Goal: Use online tool/utility: Utilize a website feature to perform a specific function

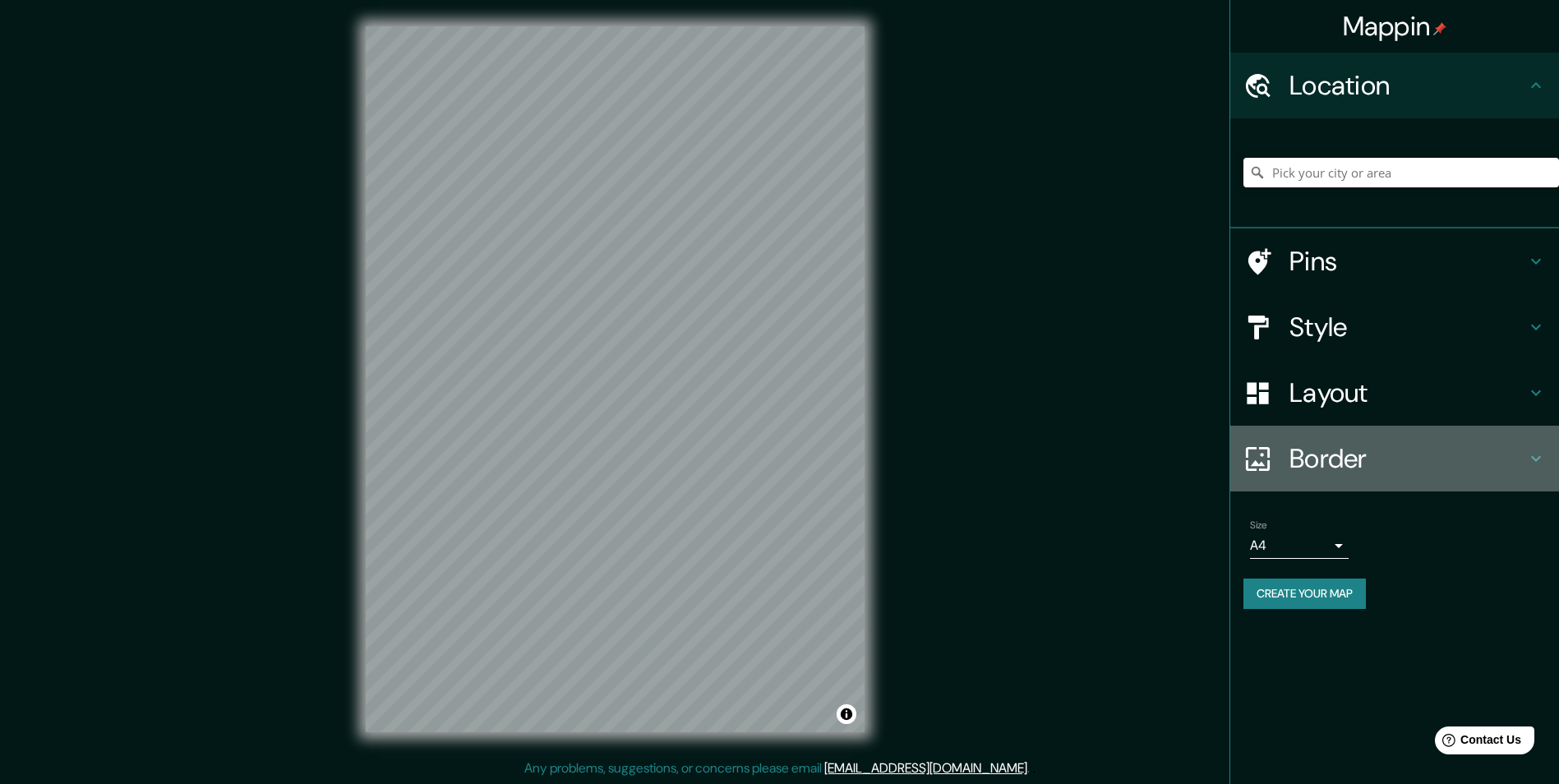
click at [780, 461] on h4 "Border" at bounding box center [1407, 458] width 236 height 33
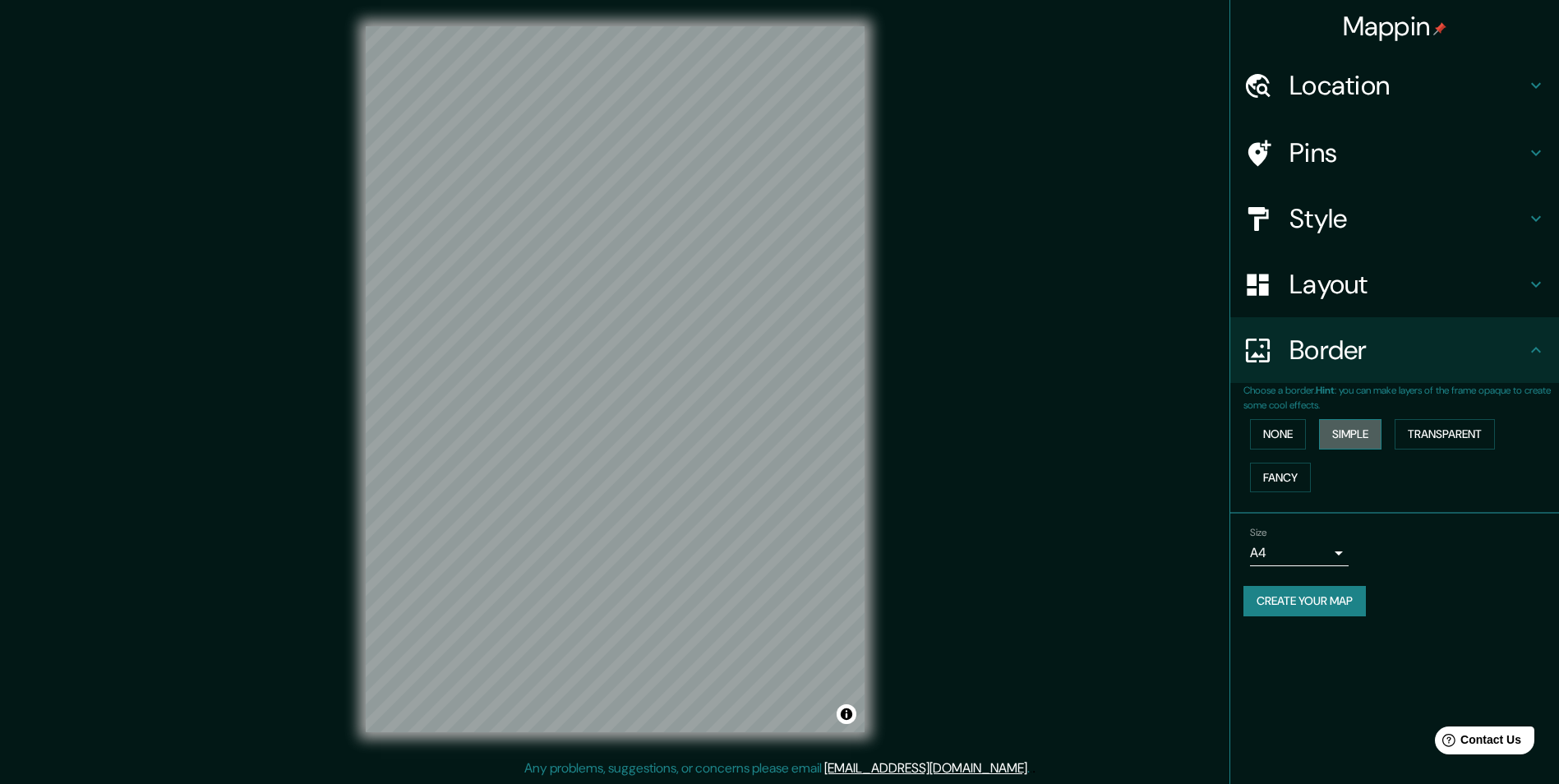
click at [780, 433] on button "Simple" at bounding box center [1350, 433] width 63 height 31
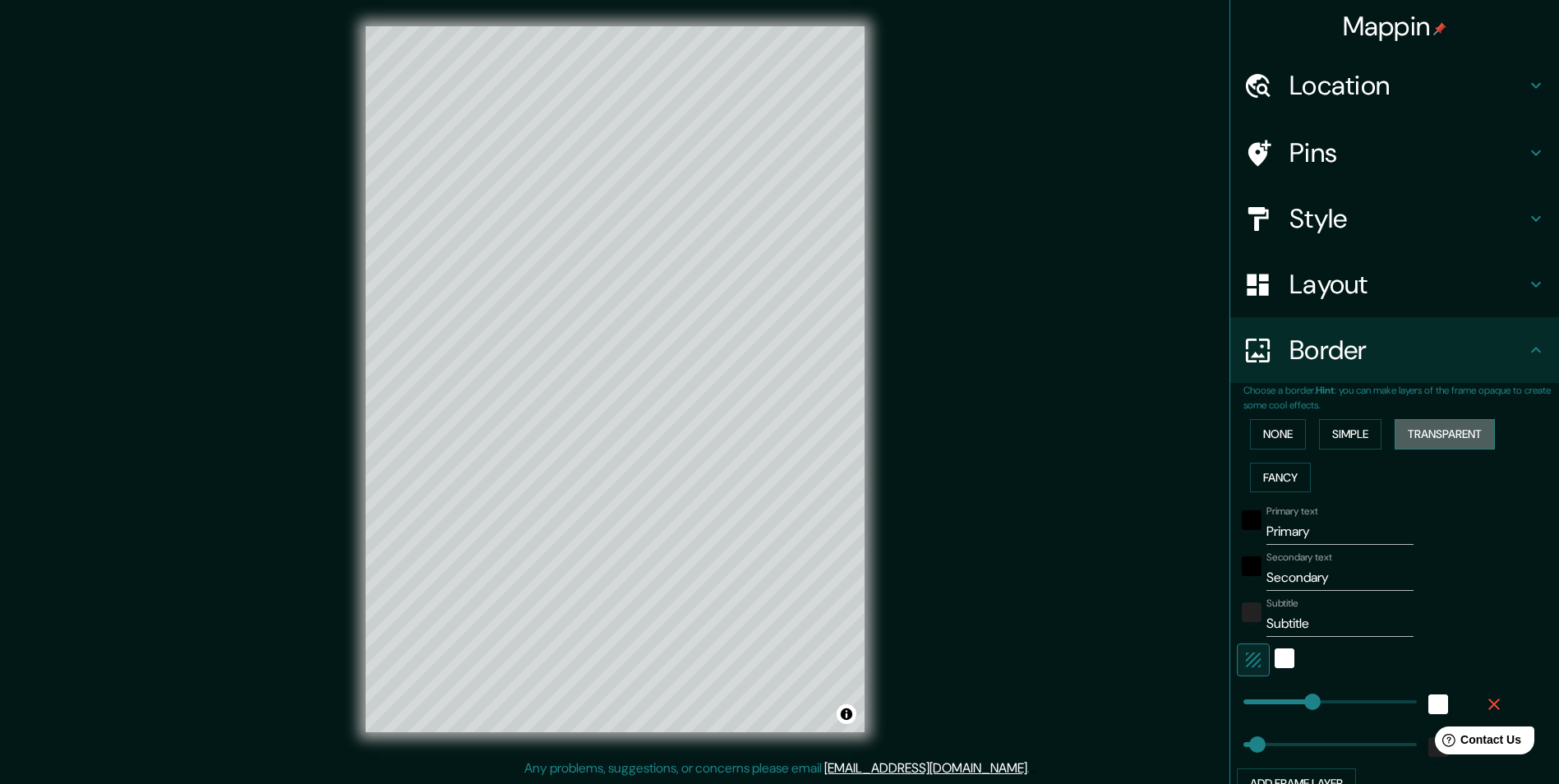
click at [780, 431] on button "Transparent" at bounding box center [1444, 433] width 101 height 31
click at [780, 465] on button "Fancy" at bounding box center [1280, 477] width 61 height 31
click at [780, 429] on button "None" at bounding box center [1278, 433] width 56 height 31
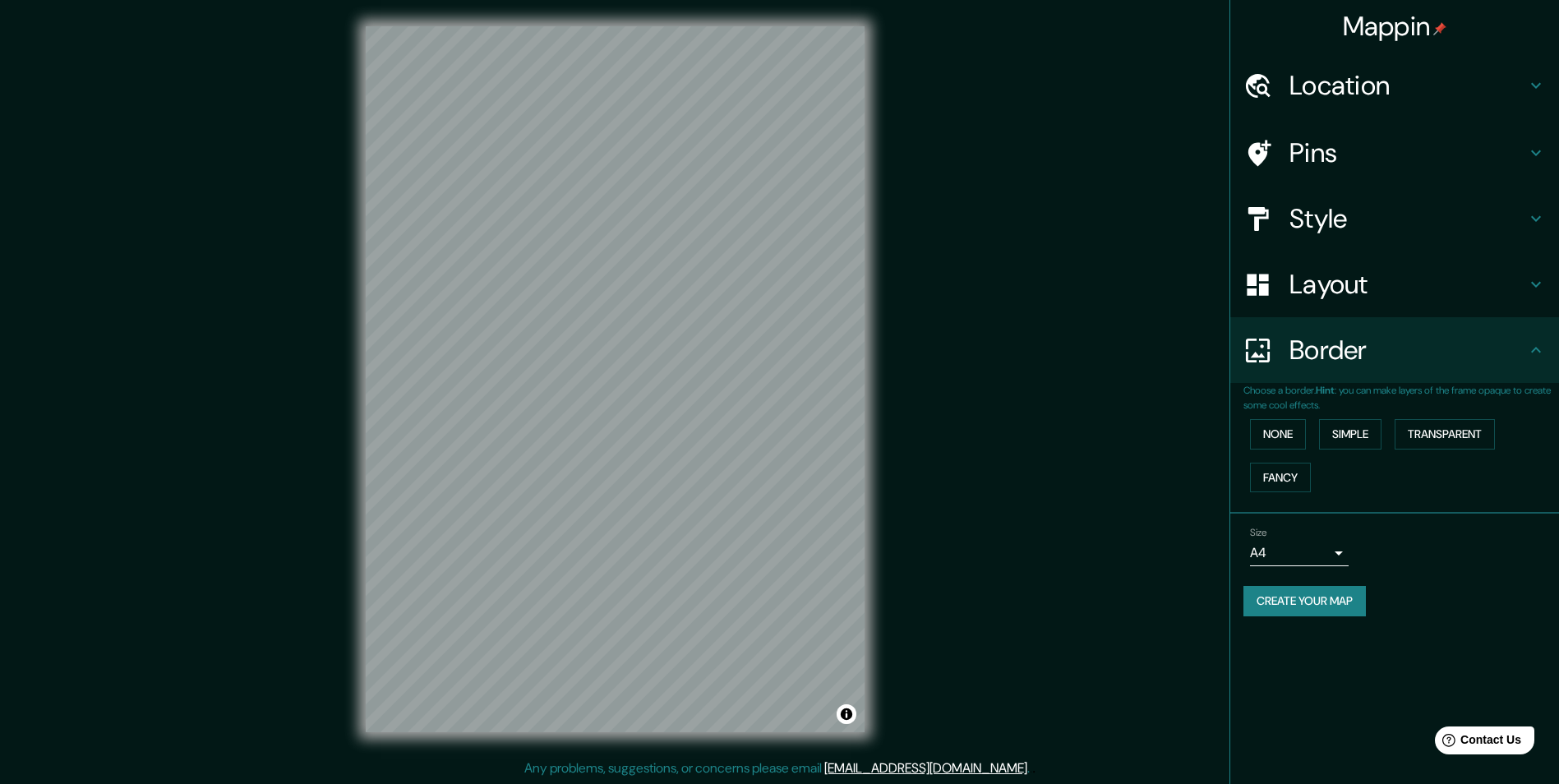
click at [780, 301] on h4 "Layout" at bounding box center [1407, 284] width 236 height 33
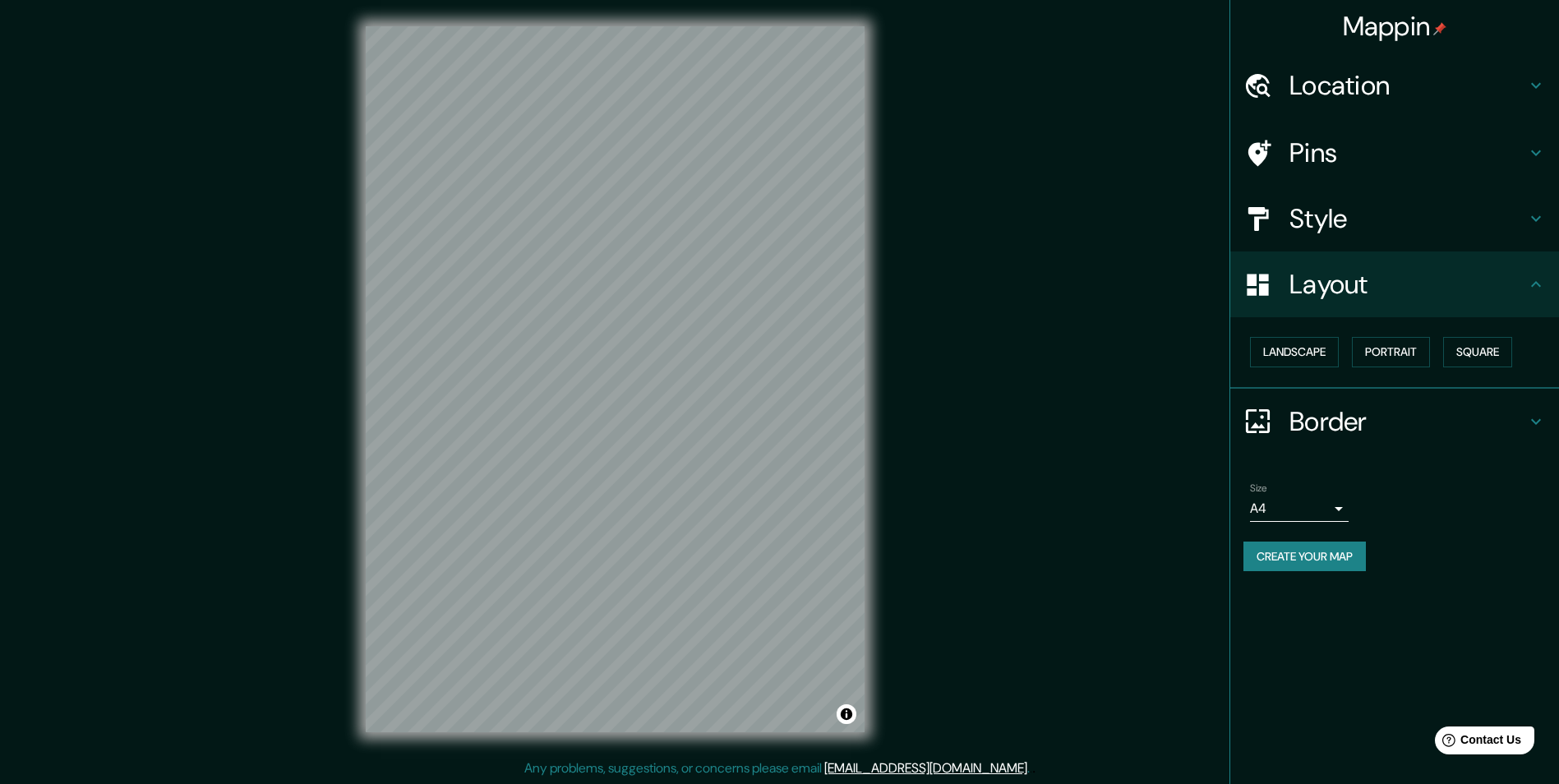
click at [780, 217] on h4 "Style" at bounding box center [1407, 218] width 236 height 33
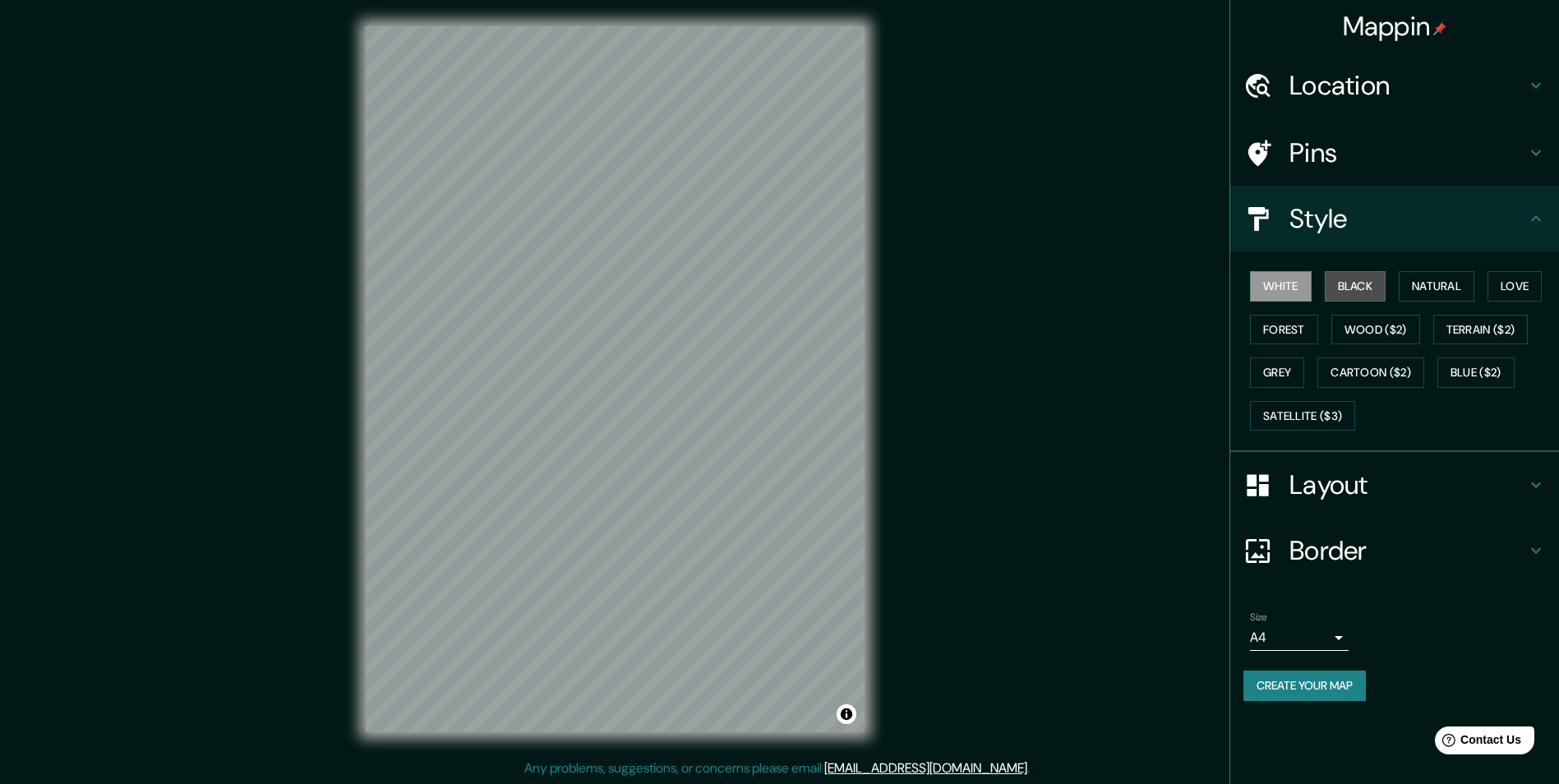
click at [780, 289] on button "Black" at bounding box center [1356, 286] width 62 height 31
click at [780, 283] on button "Love" at bounding box center [1514, 286] width 54 height 31
click at [780, 286] on button "Natural" at bounding box center [1436, 286] width 76 height 31
click at [780, 316] on button "Forest" at bounding box center [1284, 330] width 68 height 31
click at [780, 323] on button "Terrain ($2)" at bounding box center [1481, 330] width 96 height 31
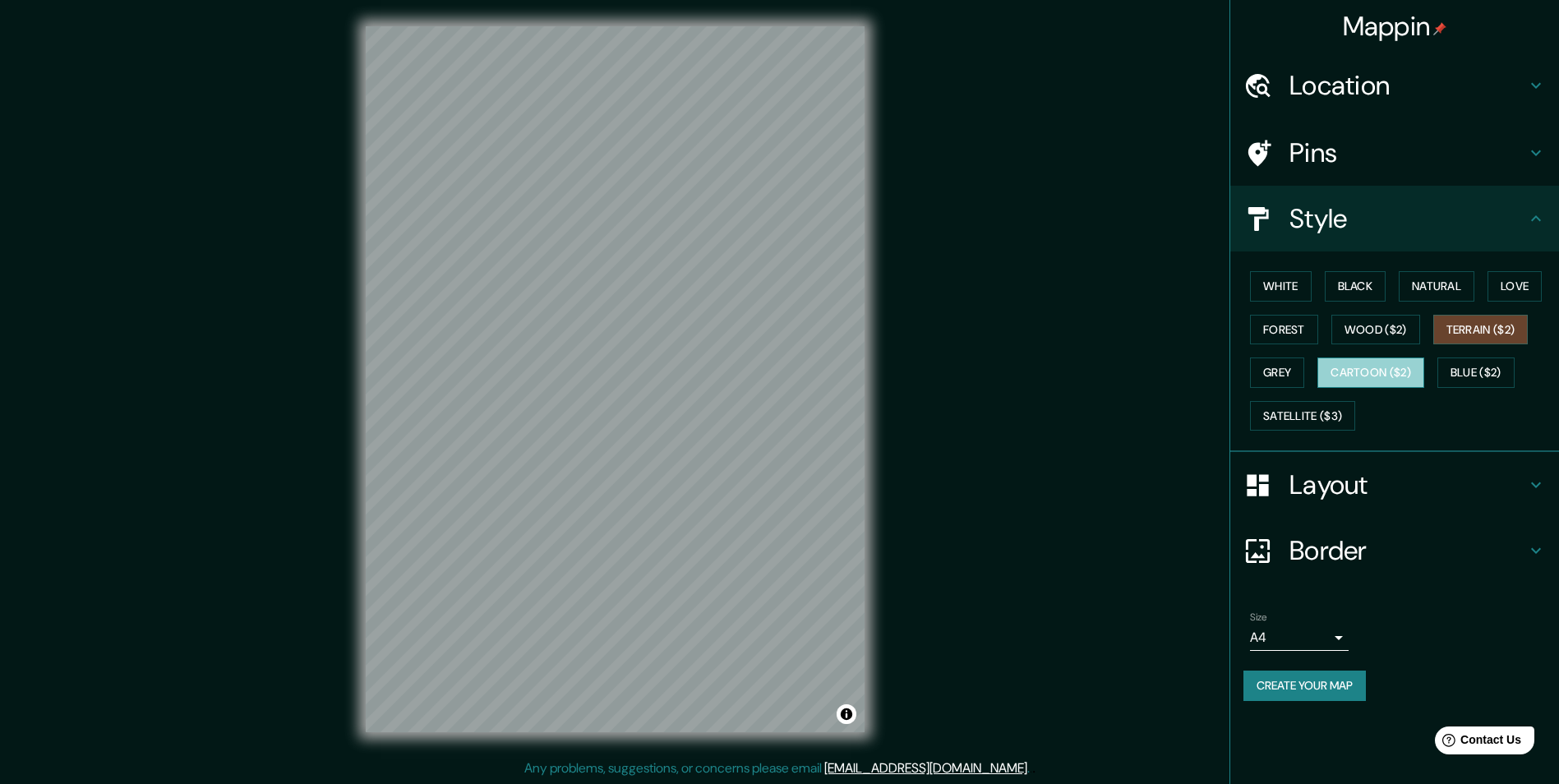
click at [780, 369] on button "Cartoon ($2)" at bounding box center [1371, 373] width 107 height 31
click at [780, 374] on button "Blue ($2)" at bounding box center [1476, 373] width 78 height 31
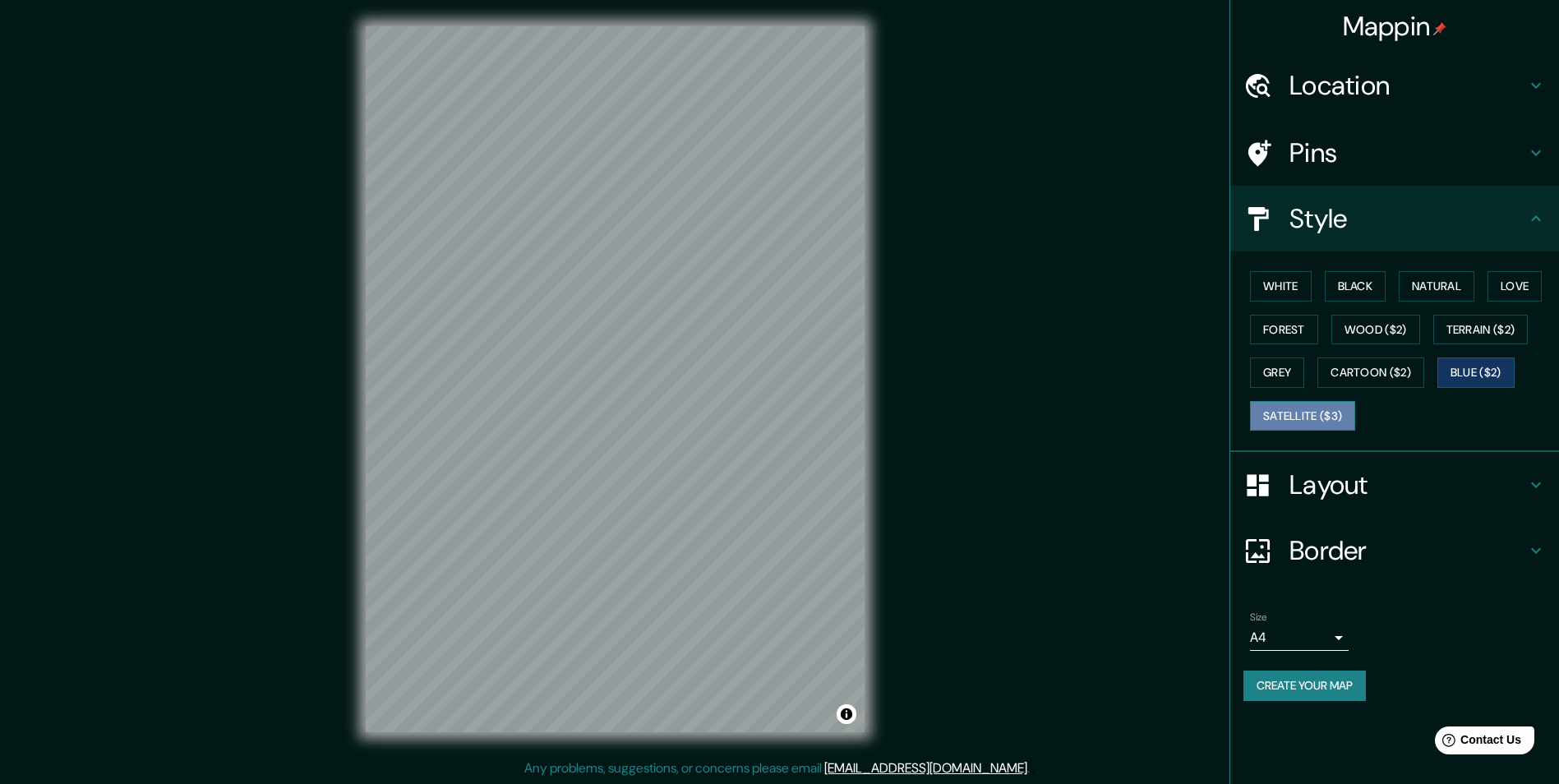
click at [780, 413] on button "Satellite ($3)" at bounding box center [1303, 415] width 106 height 31
click at [780, 283] on button "Black" at bounding box center [1356, 286] width 62 height 31
drag, startPoint x: 1313, startPoint y: 692, endPoint x: 1305, endPoint y: 685, distance: 10.6
click at [780, 691] on button "Create your map" at bounding box center [1304, 685] width 123 height 31
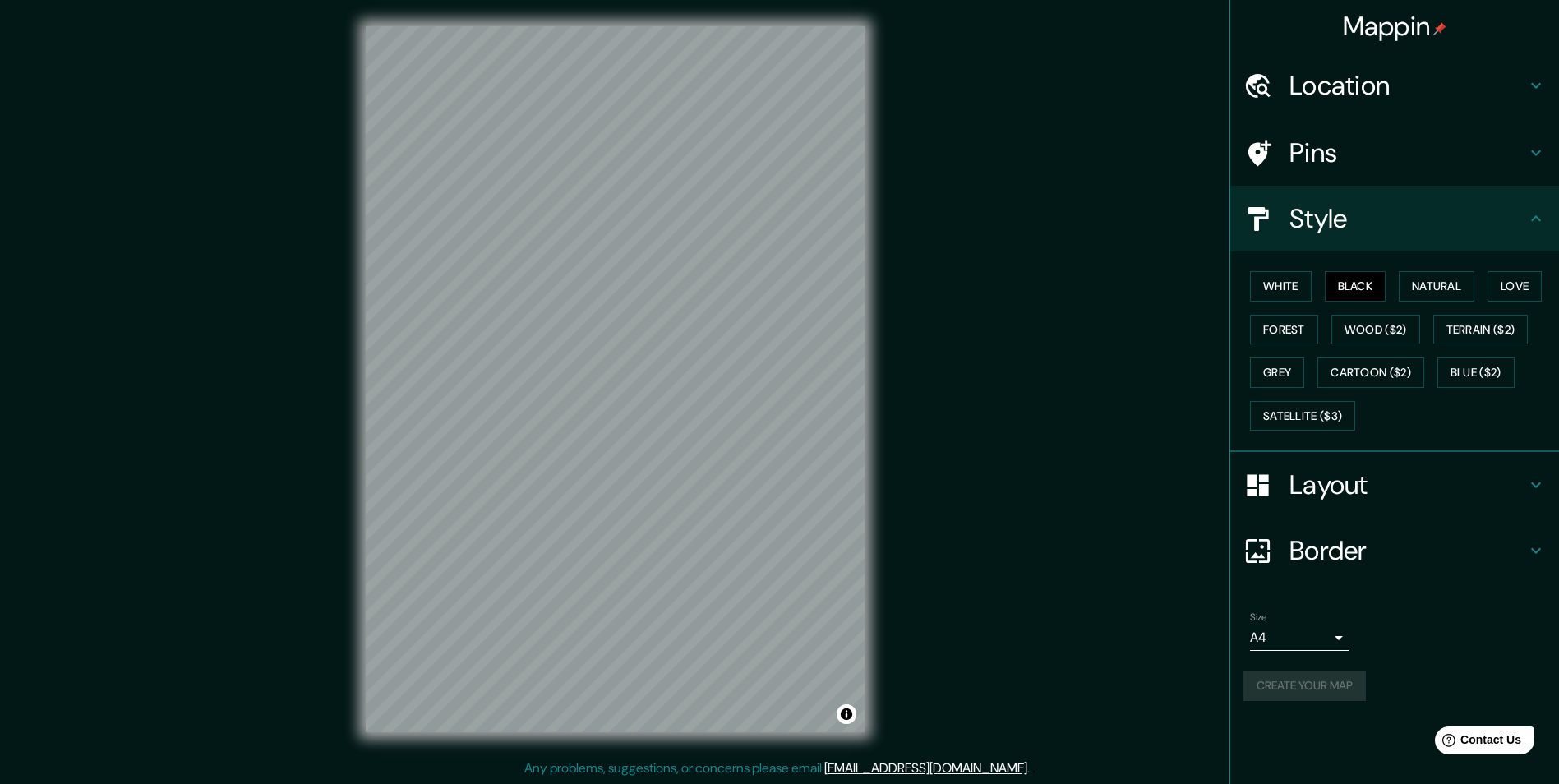
click at [780, 632] on body "Mappin Location Pins Style White Black Natural Love Forest Wood ($2) Terrain ($…" at bounding box center [780, 392] width 1559 height 784
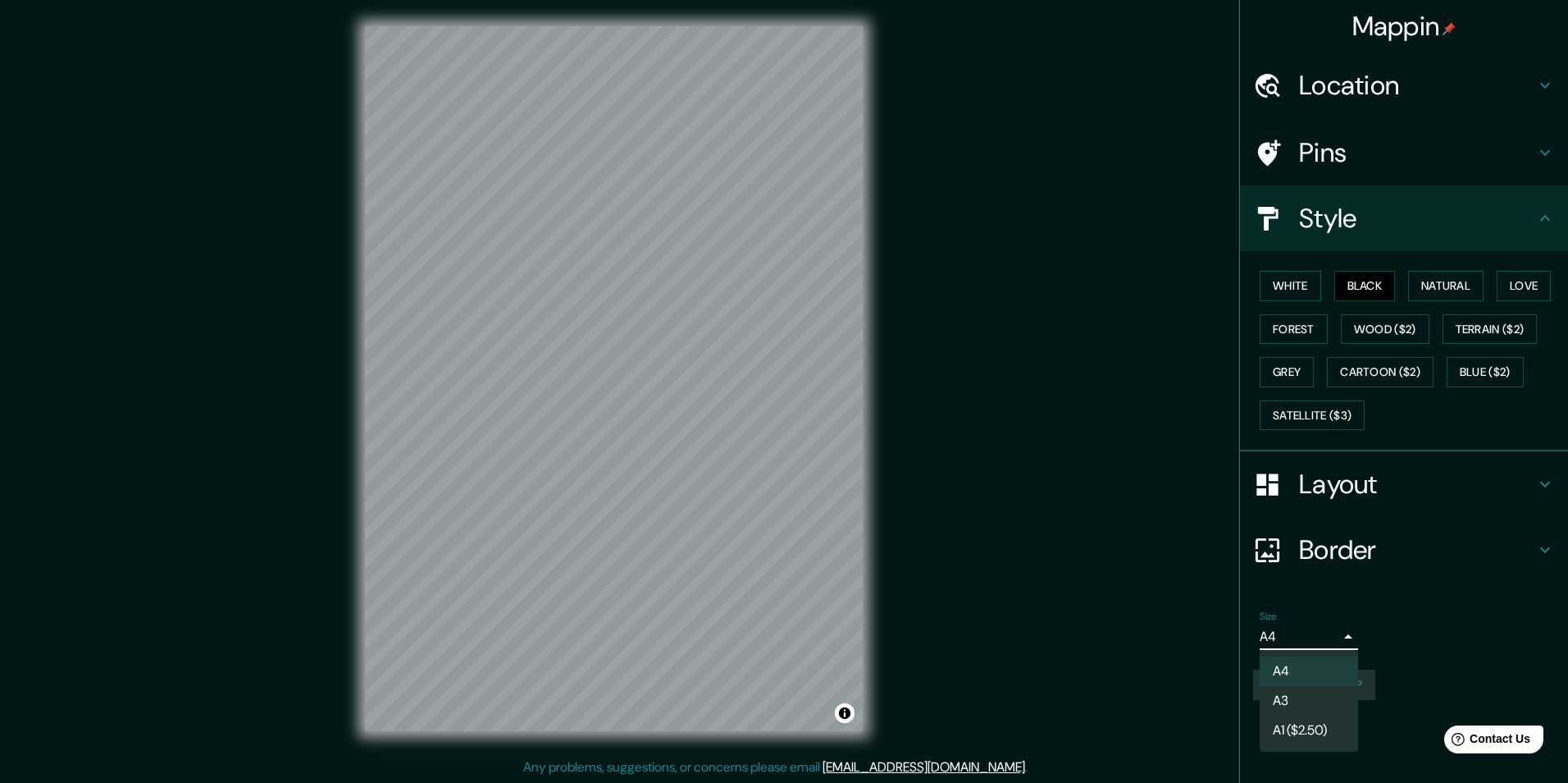
click at [778, 631] on div at bounding box center [784, 391] width 1568 height 783
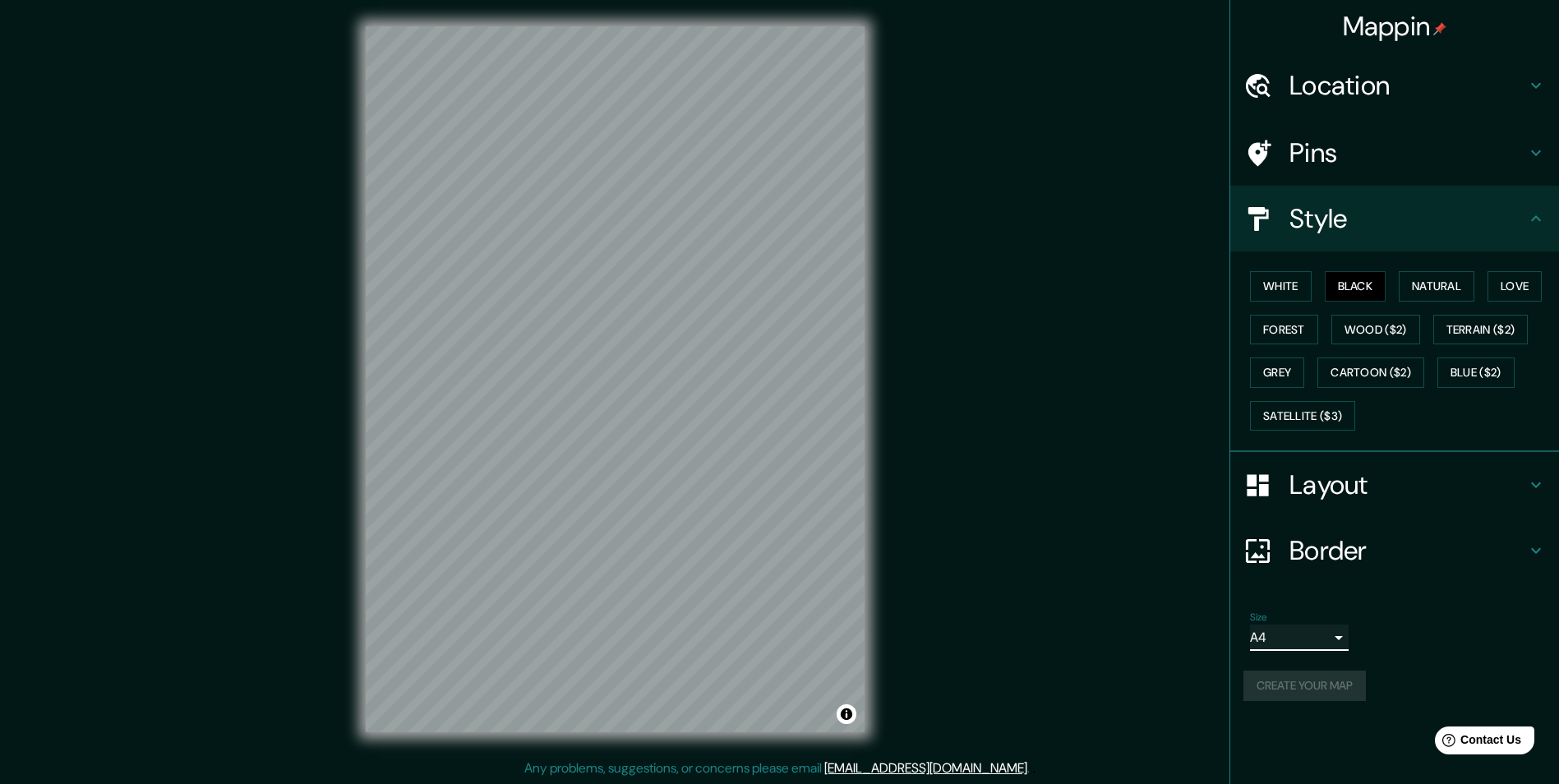
scroll to position [1, 0]
click at [780, 687] on div "Create your map" at bounding box center [1394, 685] width 302 height 31
click at [780, 686] on button "Create your map" at bounding box center [1304, 685] width 123 height 31
click at [780, 363] on button "Cartoon ($2)" at bounding box center [1371, 373] width 107 height 31
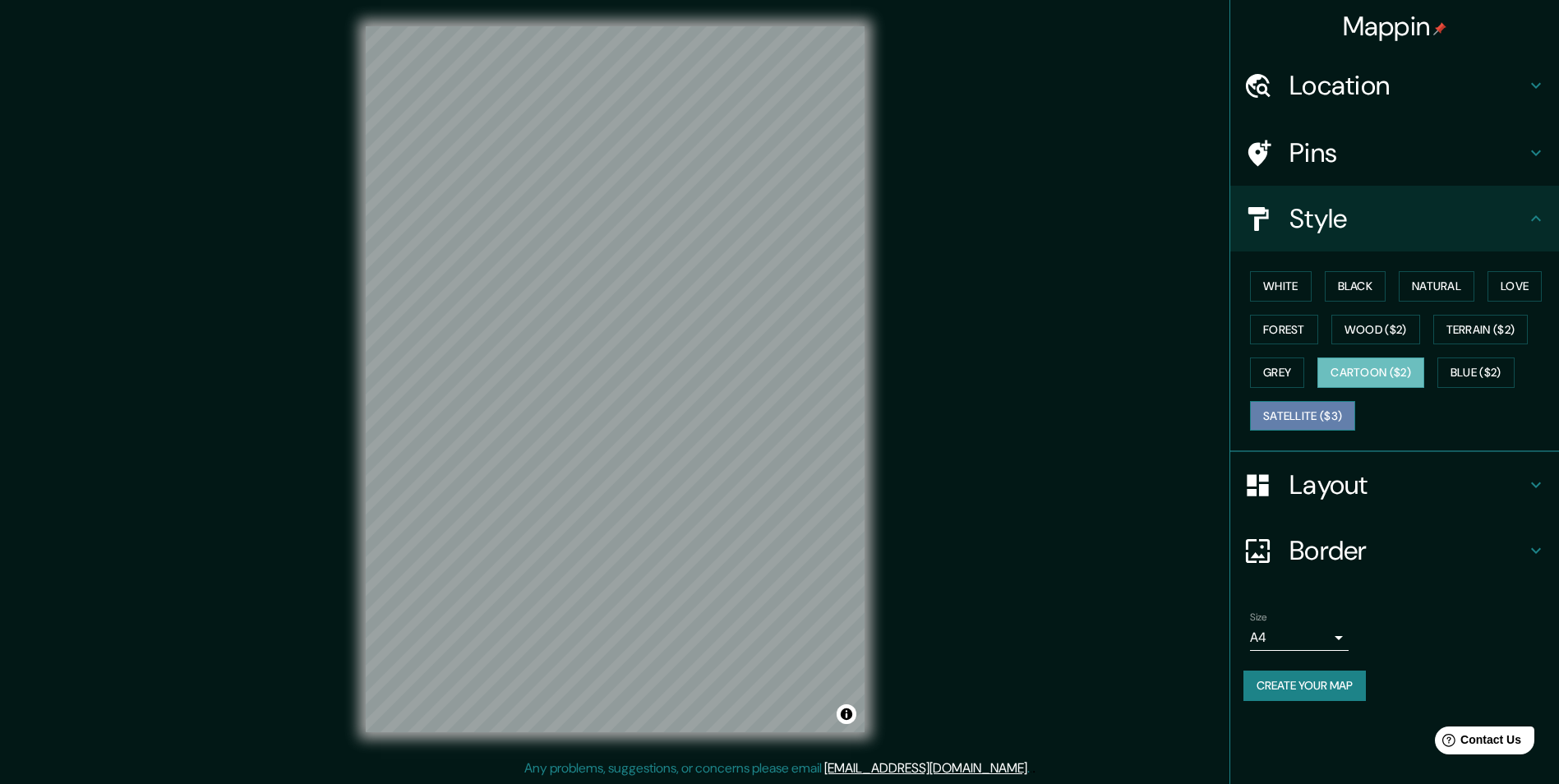
click at [780, 421] on button "Satellite ($3)" at bounding box center [1303, 415] width 106 height 31
click at [780, 372] on button "Blue ($2)" at bounding box center [1476, 373] width 78 height 31
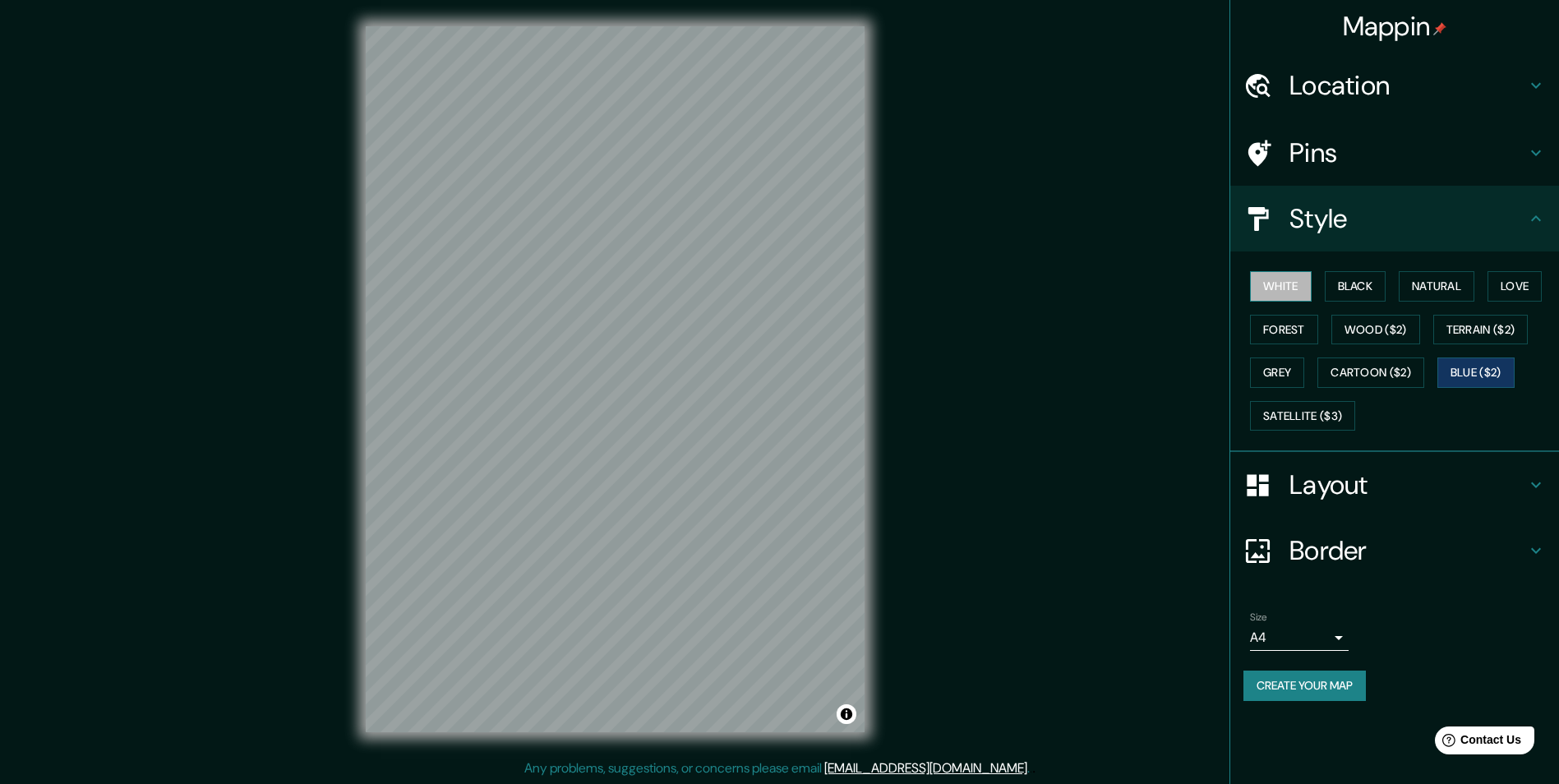
click at [780, 278] on button "White" at bounding box center [1281, 286] width 62 height 31
click at [780, 279] on button "Black" at bounding box center [1356, 286] width 62 height 31
click at [780, 281] on button "Natural" at bounding box center [1436, 286] width 76 height 31
click at [780, 282] on button "Love" at bounding box center [1514, 286] width 54 height 31
click at [780, 326] on button "Forest" at bounding box center [1284, 330] width 68 height 31
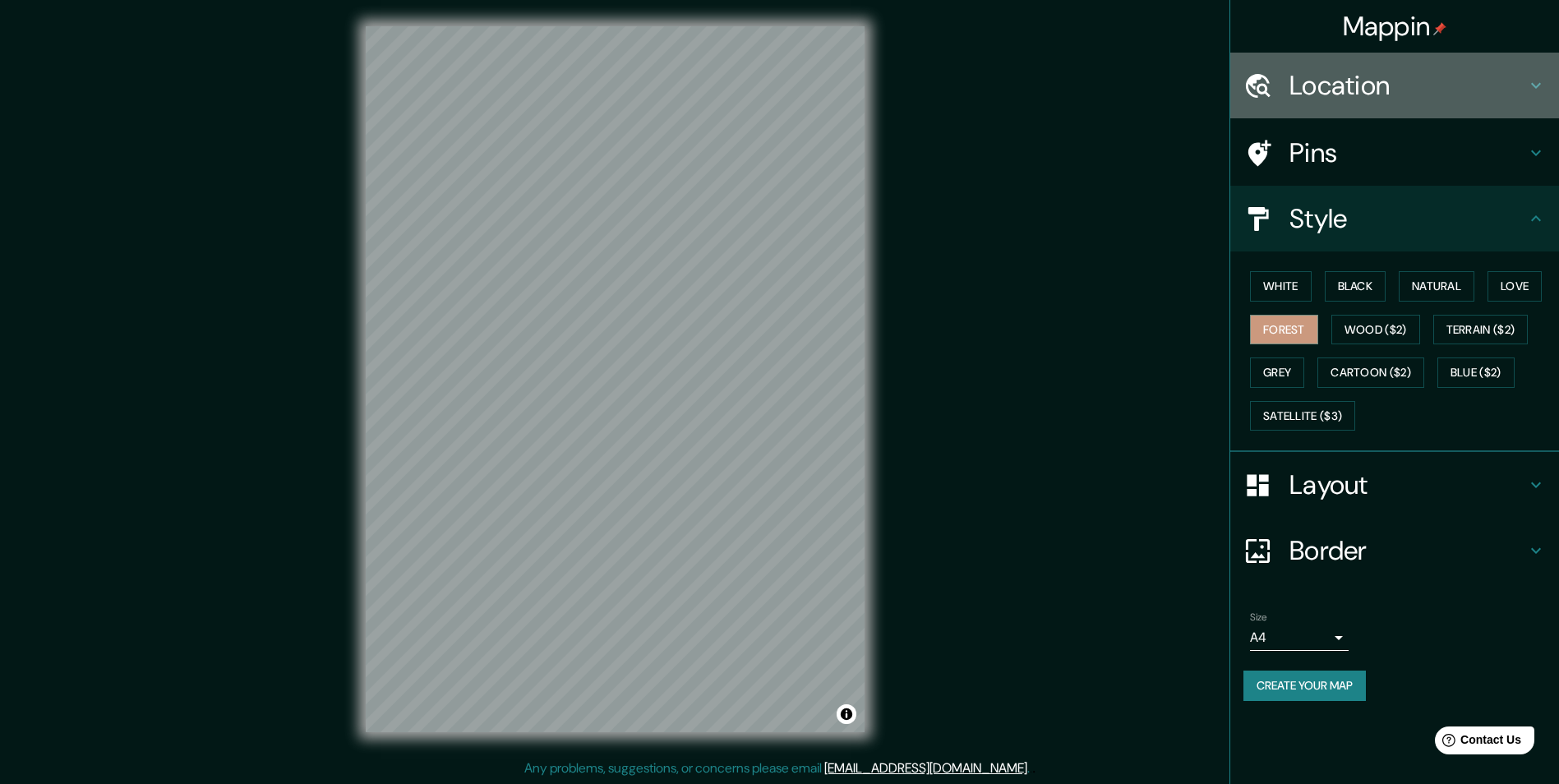
click at [780, 88] on h4 "Location" at bounding box center [1407, 85] width 236 height 33
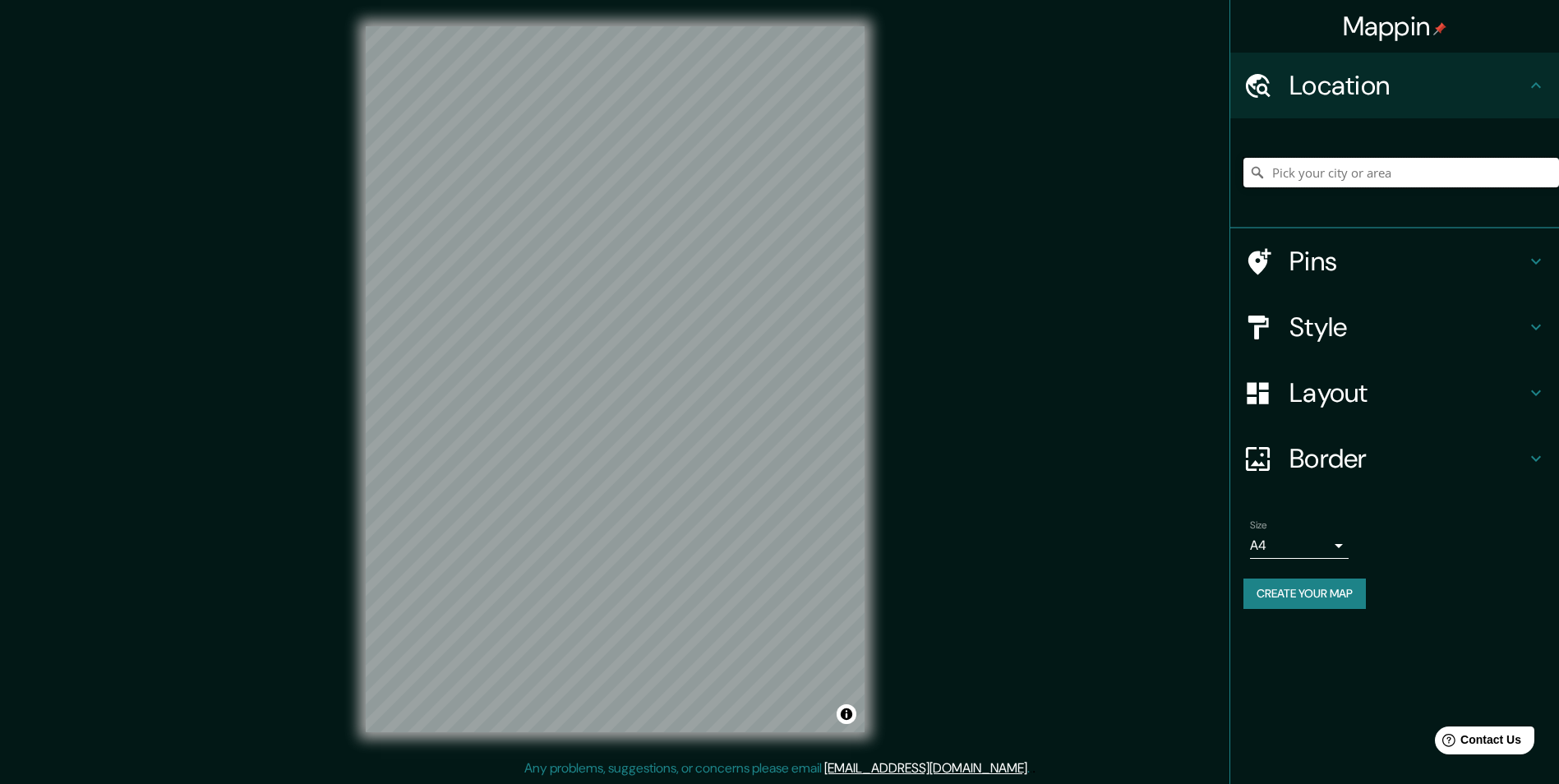
click at [780, 180] on input "Pick your city or area" at bounding box center [1401, 172] width 316 height 30
click at [780, 183] on input "[GEOGRAPHIC_DATA], [GEOGRAPHIC_DATA], [GEOGRAPHIC_DATA], [GEOGRAPHIC_DATA]" at bounding box center [1401, 172] width 316 height 30
drag, startPoint x: 1332, startPoint y: 176, endPoint x: 1574, endPoint y: 185, distance: 242.2
click at [780, 185] on html "Mappin Location [GEOGRAPHIC_DATA], [GEOGRAPHIC_DATA], [GEOGRAPHIC_DATA], [GEOGR…" at bounding box center [780, 392] width 1559 height 784
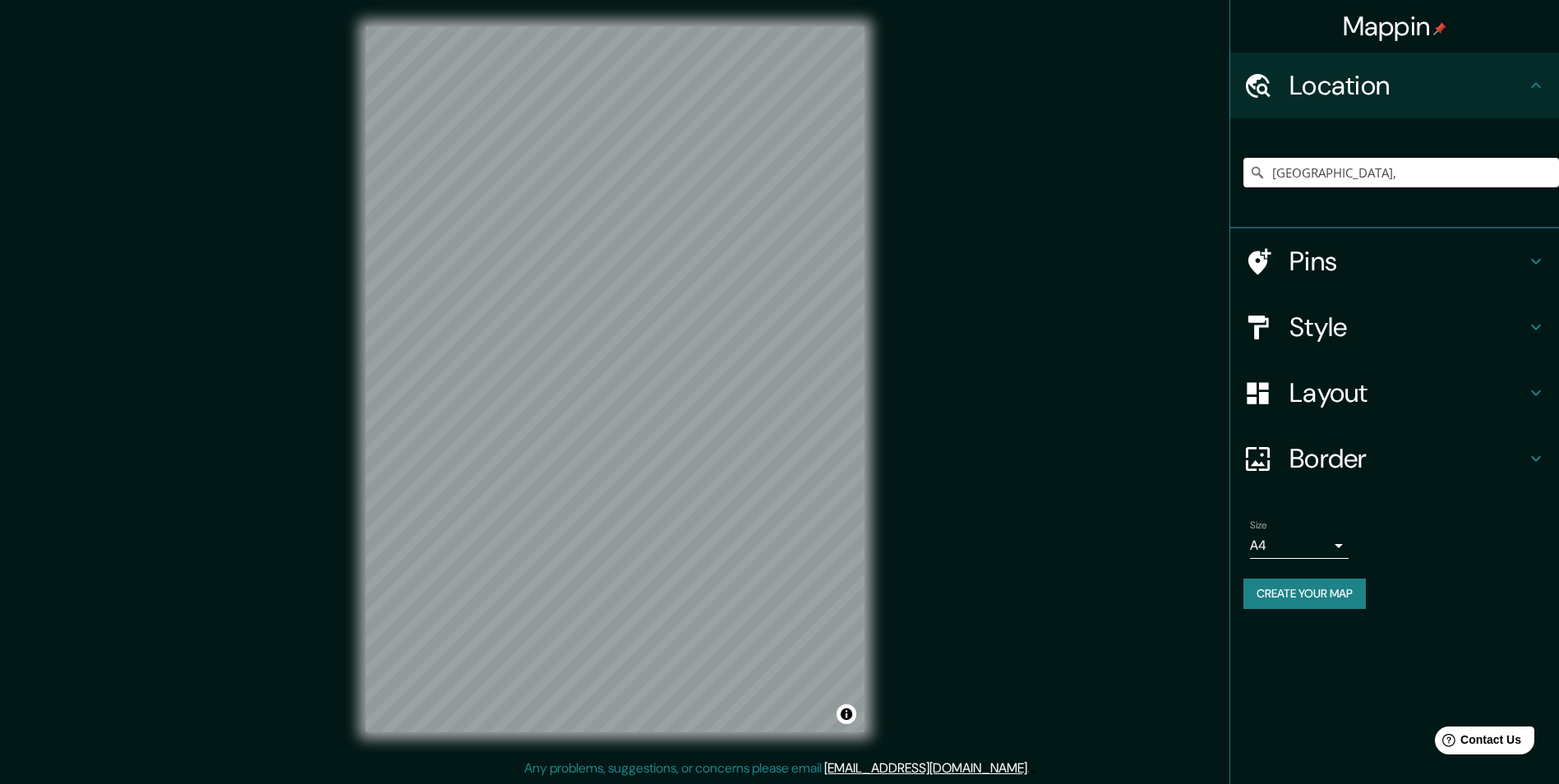
scroll to position [0, 0]
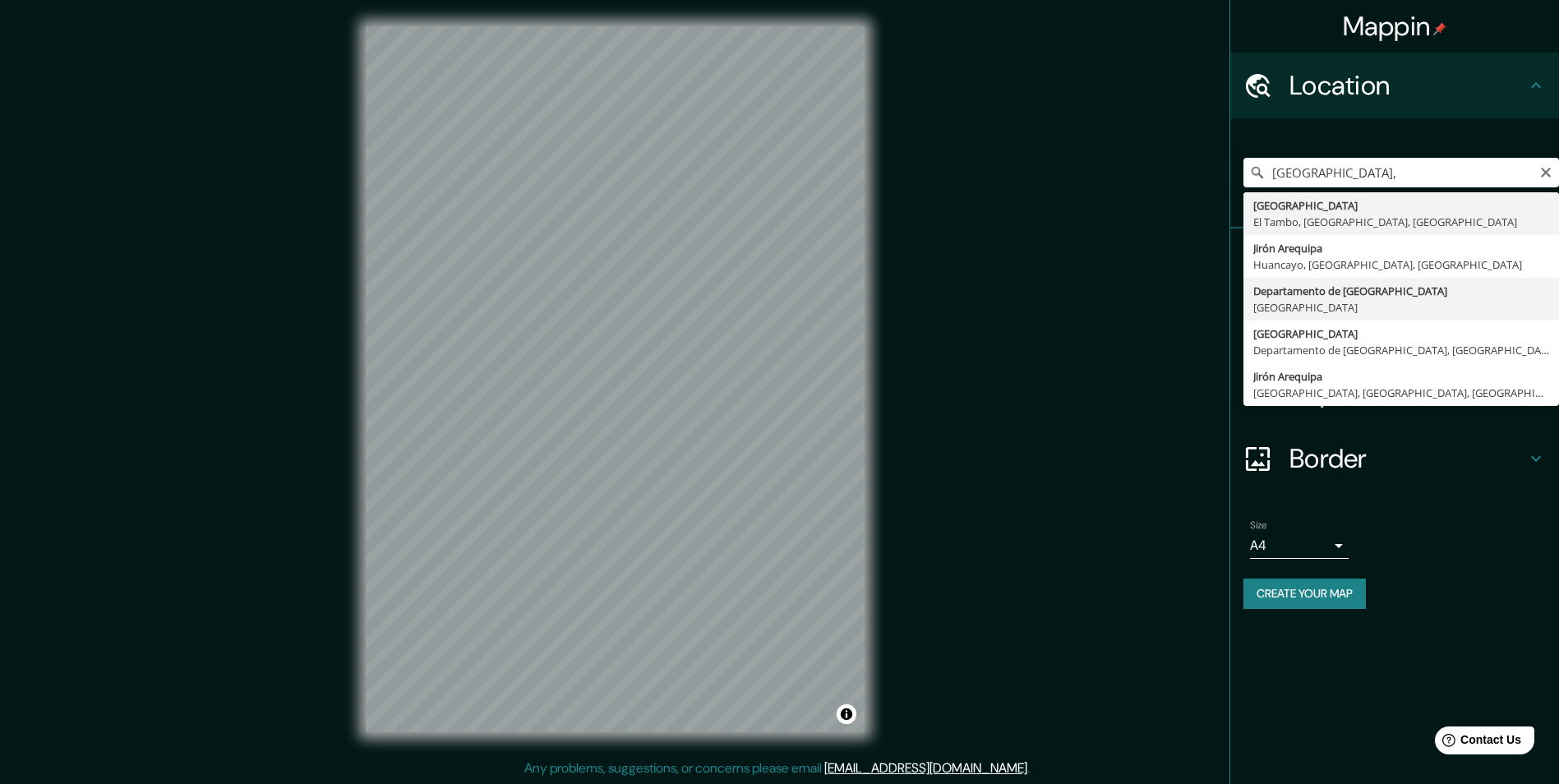
type input "Departamento de [GEOGRAPHIC_DATA], [GEOGRAPHIC_DATA]"
